Goal: Task Accomplishment & Management: Use online tool/utility

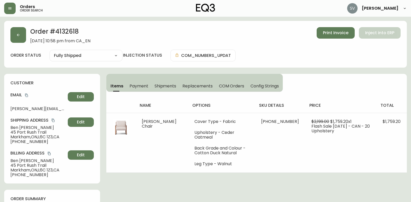
select select "FULLY_SHIPPED"
click at [9, 10] on icon "button" at bounding box center [10, 8] width 4 height 4
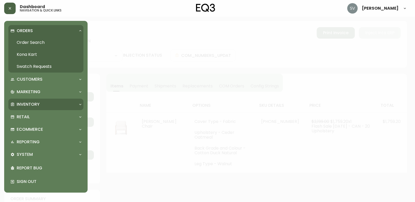
click at [37, 107] on p "Inventory" at bounding box center [28, 105] width 23 height 6
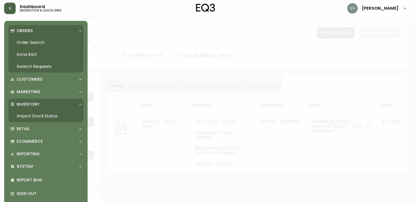
click at [40, 114] on link "Import Stock Status" at bounding box center [45, 116] width 75 height 12
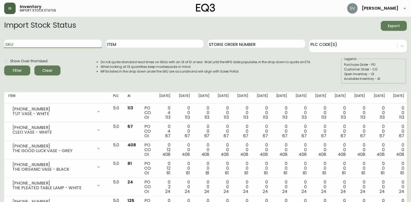
click at [68, 41] on input "SKU" at bounding box center [53, 44] width 98 height 8
paste input "2020-100-0-A"
click at [4, 65] on button "Filter" at bounding box center [17, 70] width 26 height 10
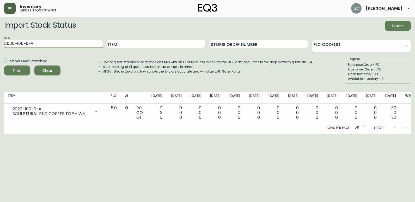
click at [59, 45] on input "2020-100-0-A" at bounding box center [53, 44] width 99 height 8
paste input "1-0-B"
click at [4, 65] on button "Filter" at bounding box center [17, 70] width 26 height 10
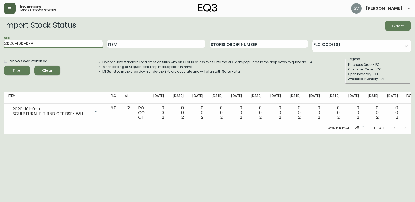
click at [4, 65] on button "Filter" at bounding box center [17, 70] width 26 height 10
click at [53, 44] on input "2020-101-0-B" at bounding box center [53, 44] width 99 height 8
drag, startPoint x: 53, startPoint y: 44, endPoint x: 40, endPoint y: 45, distance: 13.3
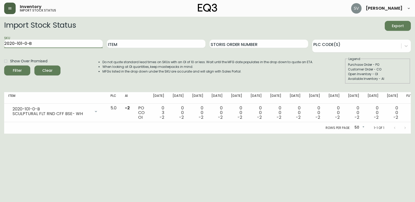
click at [40, 45] on input "2020-101-0-B" at bounding box center [53, 44] width 99 height 8
paste input "30106-25"
click at [4, 65] on button "Filter" at bounding box center [17, 70] width 26 height 10
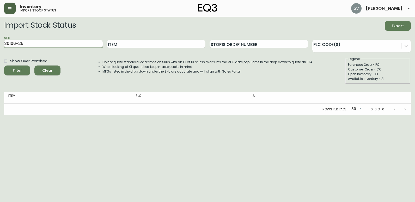
click at [52, 44] on input "30106-25" at bounding box center [53, 44] width 99 height 8
click at [4, 65] on button "Filter" at bounding box center [17, 70] width 26 height 10
drag, startPoint x: 38, startPoint y: 44, endPoint x: -109, endPoint y: 32, distance: 147.7
click at [0, 32] on html "Inventory import stock status [PERSON_NAME] Import Stock Status Export SKU 3010…" at bounding box center [207, 57] width 415 height 115
paste input "[PHONE_NUMBER]"
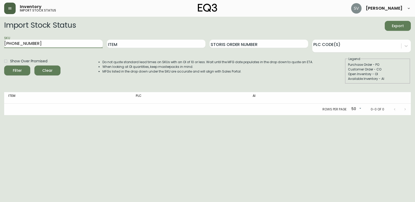
type input "[PHONE_NUMBER]"
click at [4, 65] on button "Filter" at bounding box center [17, 70] width 26 height 10
